Goal: Task Accomplishment & Management: Manage account settings

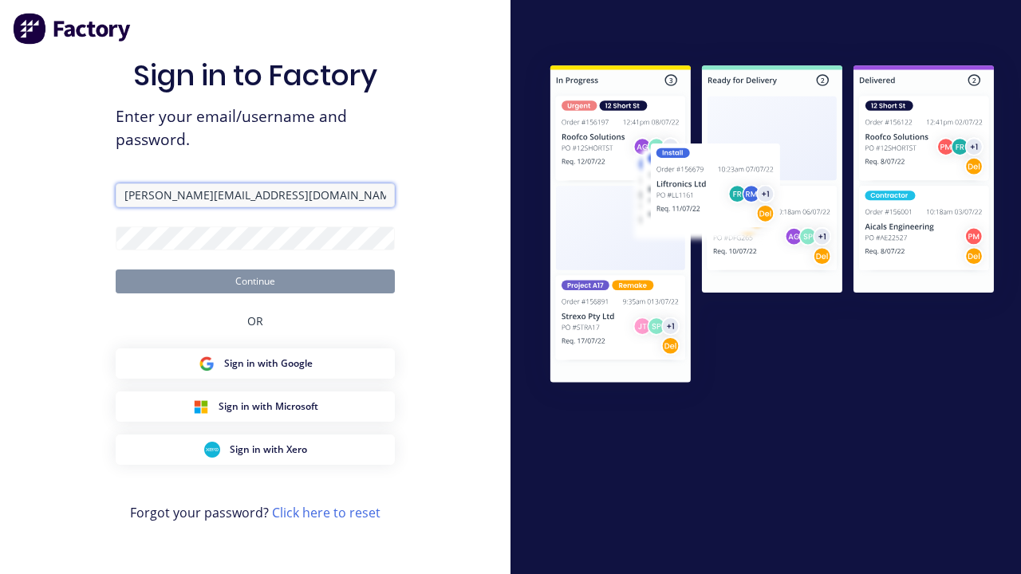
type input "[PERSON_NAME][EMAIL_ADDRESS][DOMAIN_NAME]"
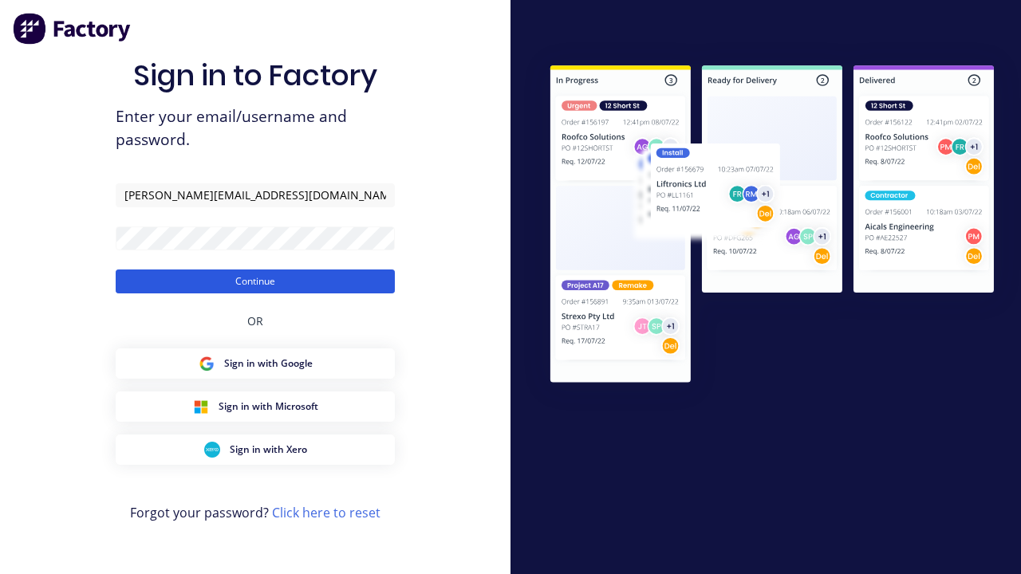
click at [255, 281] on button "Continue" at bounding box center [255, 282] width 279 height 24
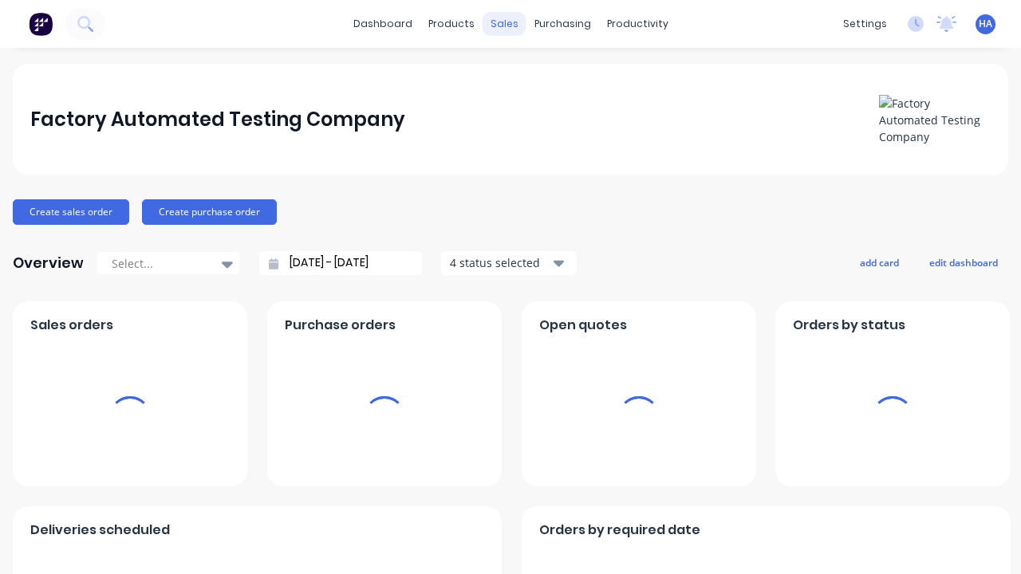
click at [503, 24] on div "sales" at bounding box center [505, 24] width 44 height 24
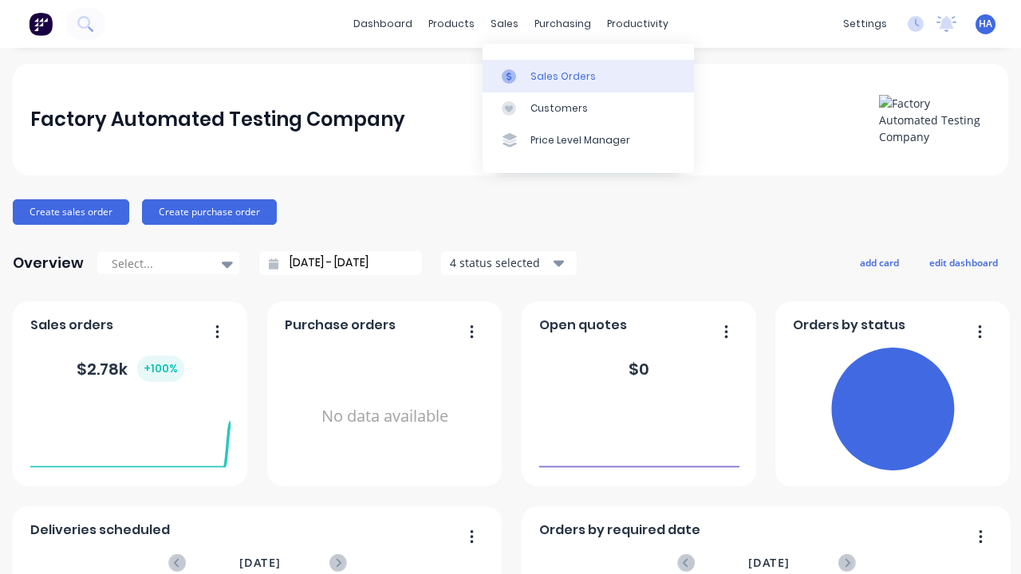
click at [588, 76] on div "Sales Orders" at bounding box center [563, 76] width 65 height 14
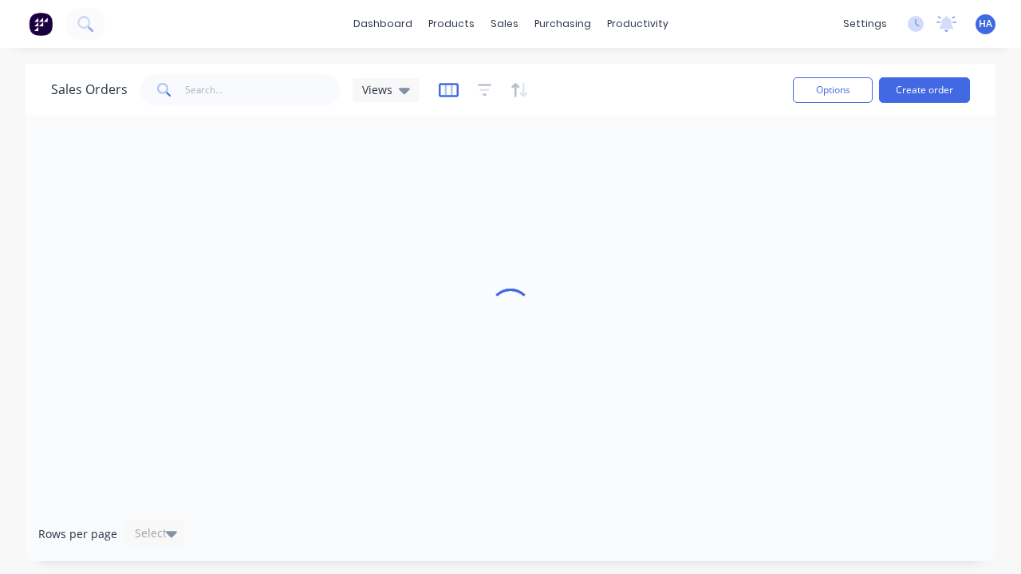
click at [446, 89] on icon "button" at bounding box center [449, 90] width 20 height 16
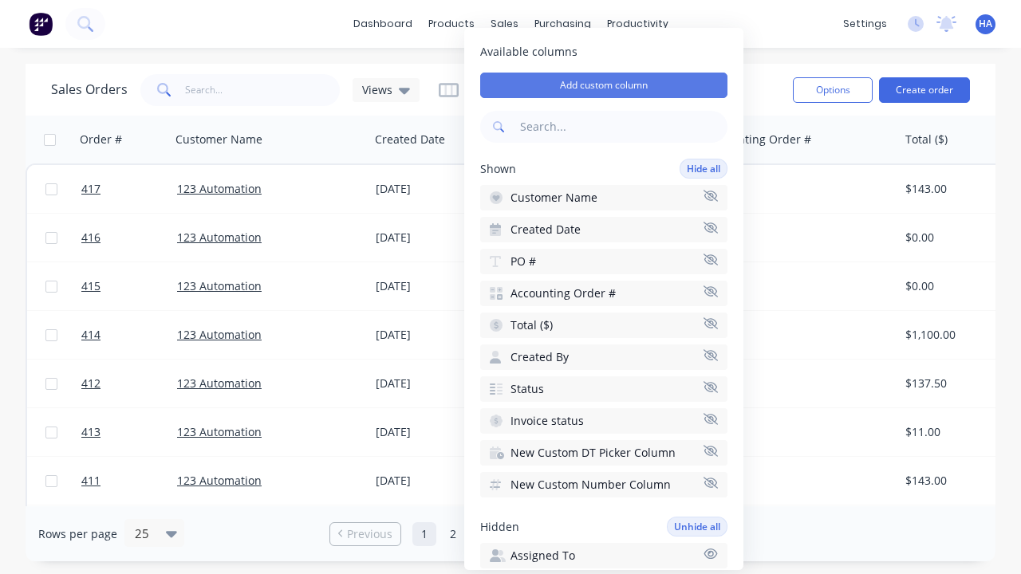
click at [604, 85] on button "Add custom column" at bounding box center [603, 86] width 247 height 26
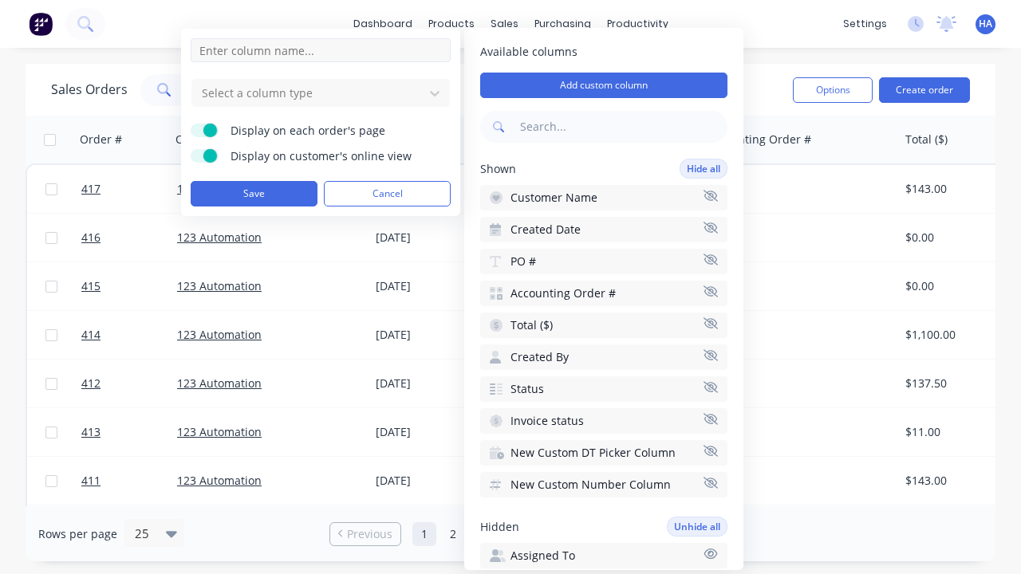
click at [321, 50] on input at bounding box center [321, 50] width 260 height 24
type input "New Custom Email Column"
click at [308, 93] on div at bounding box center [307, 93] width 215 height 20
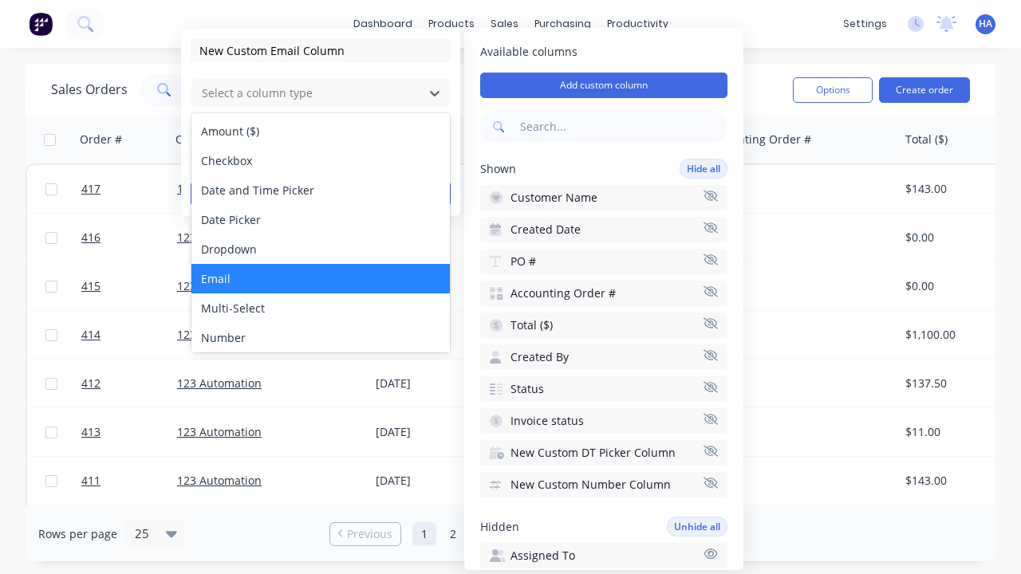
click at [321, 278] on div "Email" at bounding box center [320, 279] width 259 height 30
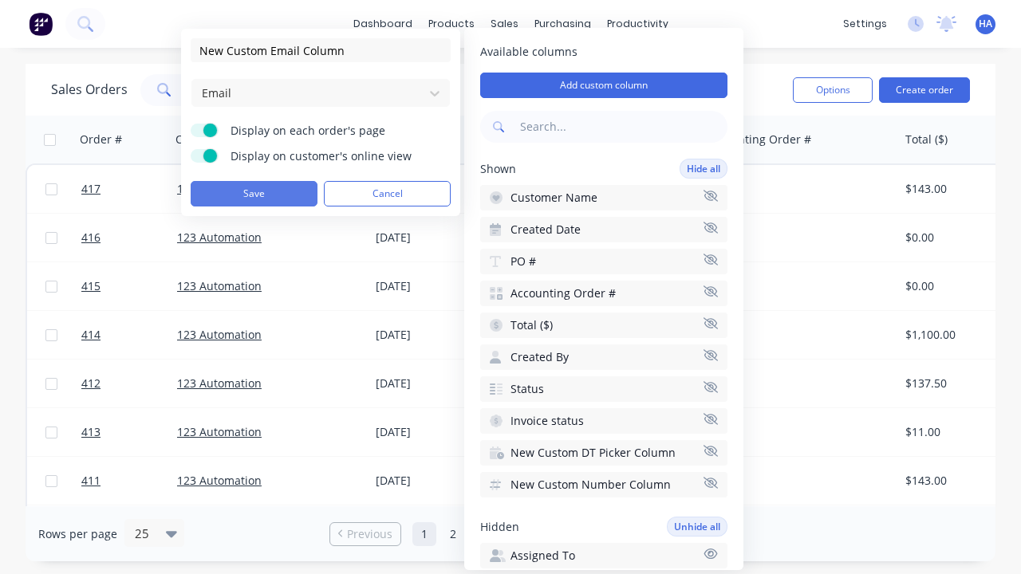
click at [254, 194] on button "Save" at bounding box center [254, 194] width 127 height 26
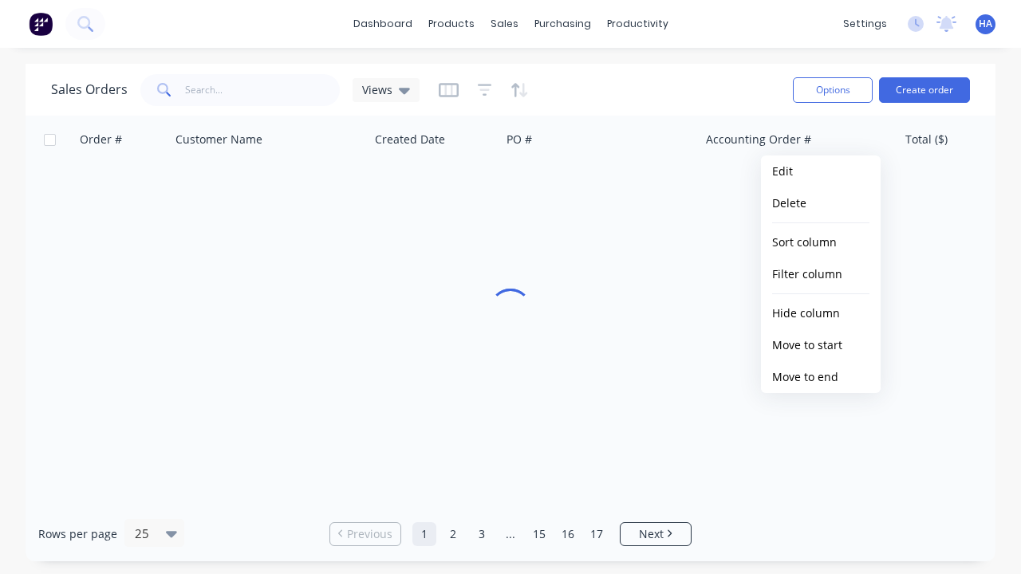
scroll to position [0, 1282]
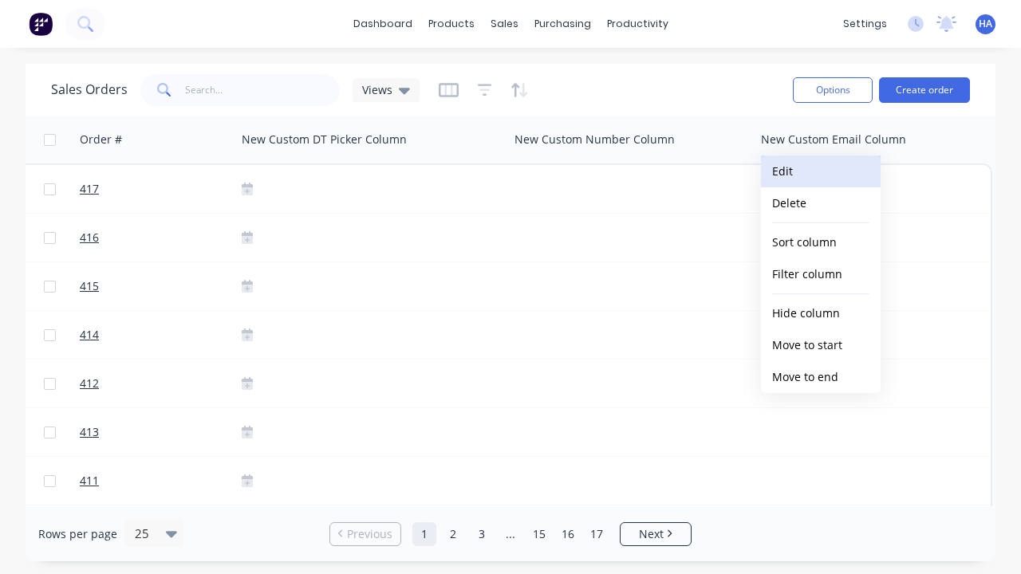
click at [821, 172] on button "Edit" at bounding box center [821, 172] width 120 height 32
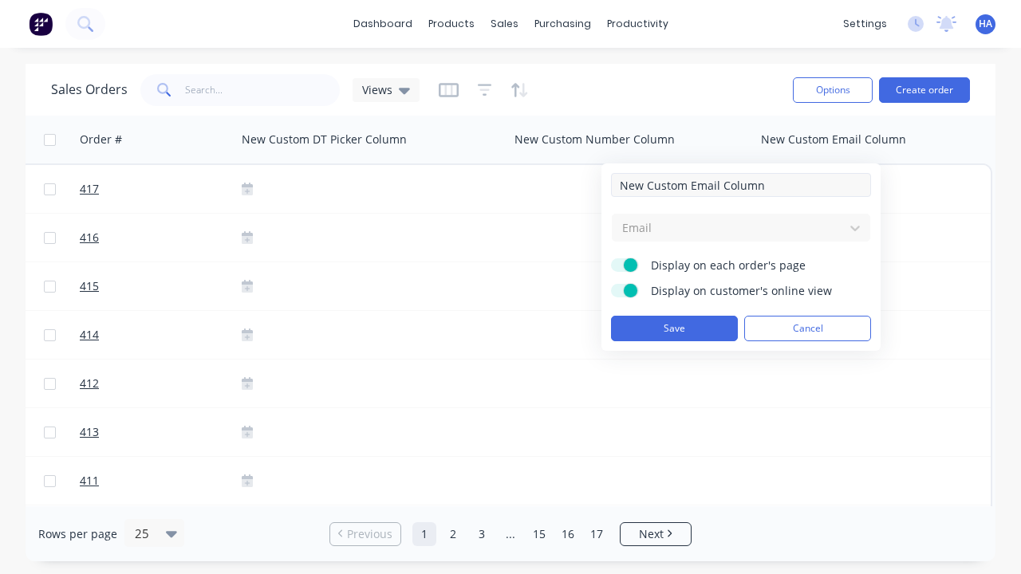
click at [741, 185] on input "New Custom Email Column" at bounding box center [741, 185] width 260 height 24
type input "New Custom Email Column - Updated"
click at [674, 329] on button "Save" at bounding box center [674, 329] width 127 height 26
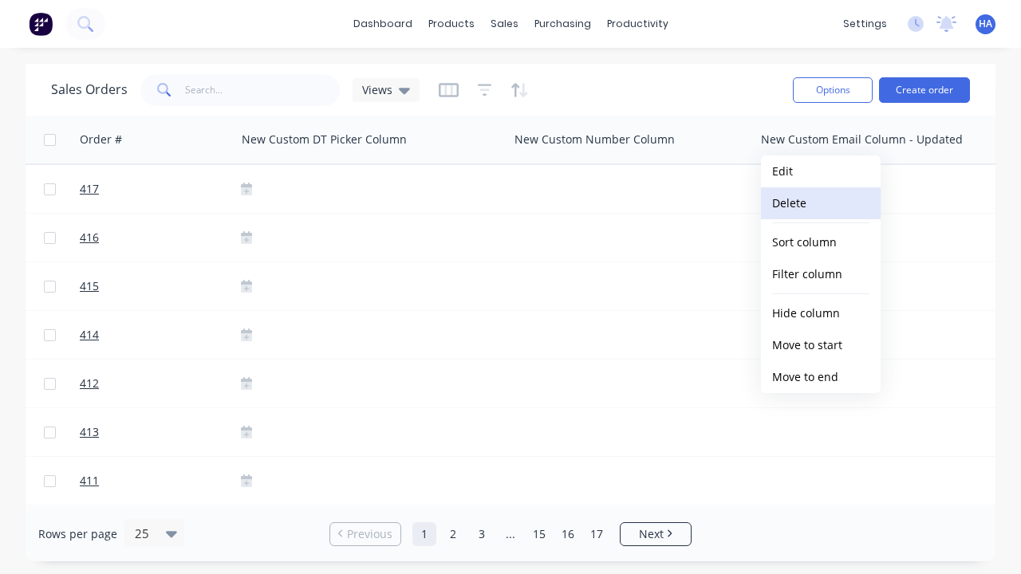
click at [821, 203] on button "Delete" at bounding box center [821, 203] width 120 height 32
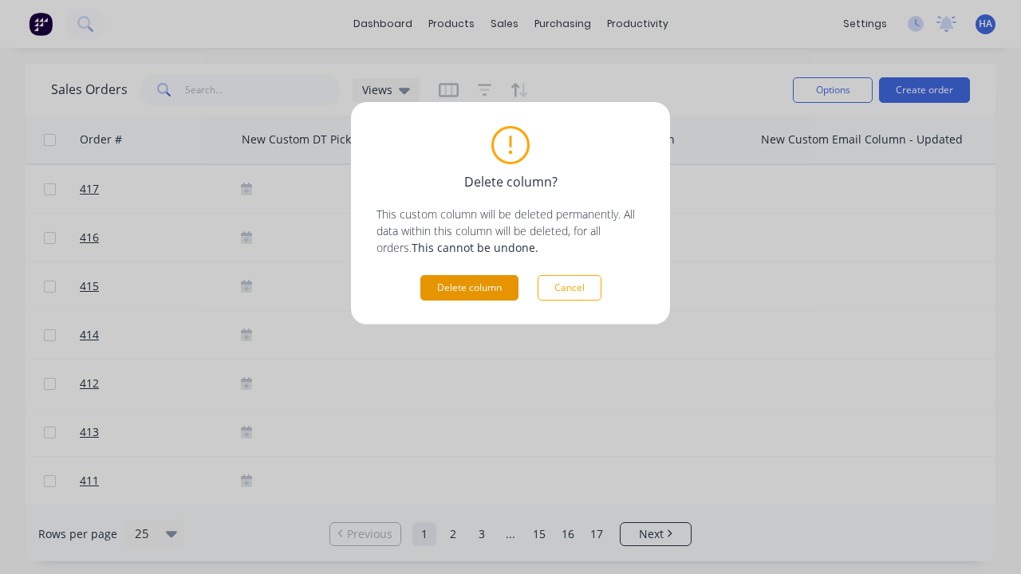
click at [469, 288] on button "Delete column" at bounding box center [469, 288] width 98 height 26
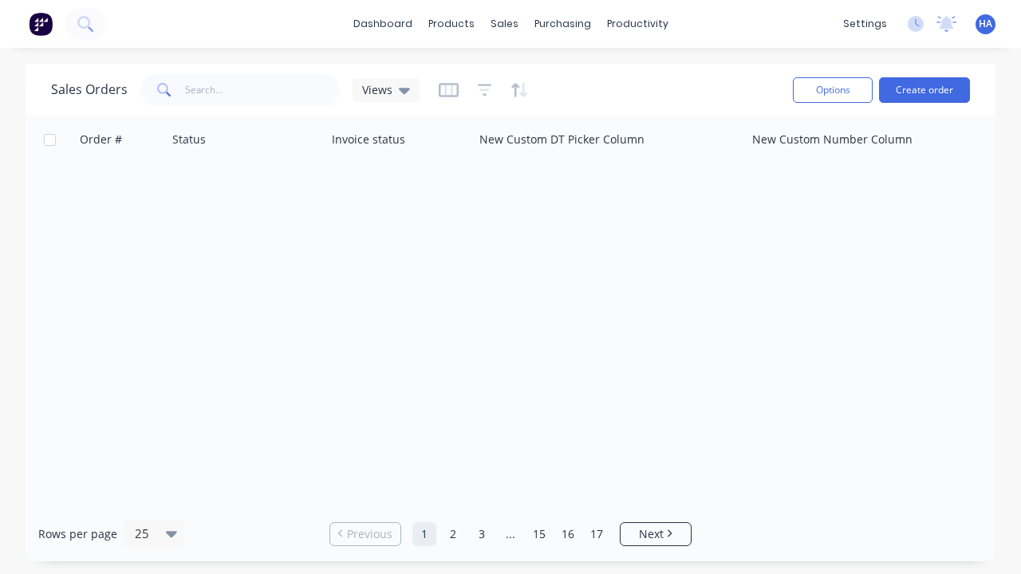
scroll to position [0, 1044]
